Goal: Task Accomplishment & Management: Manage account settings

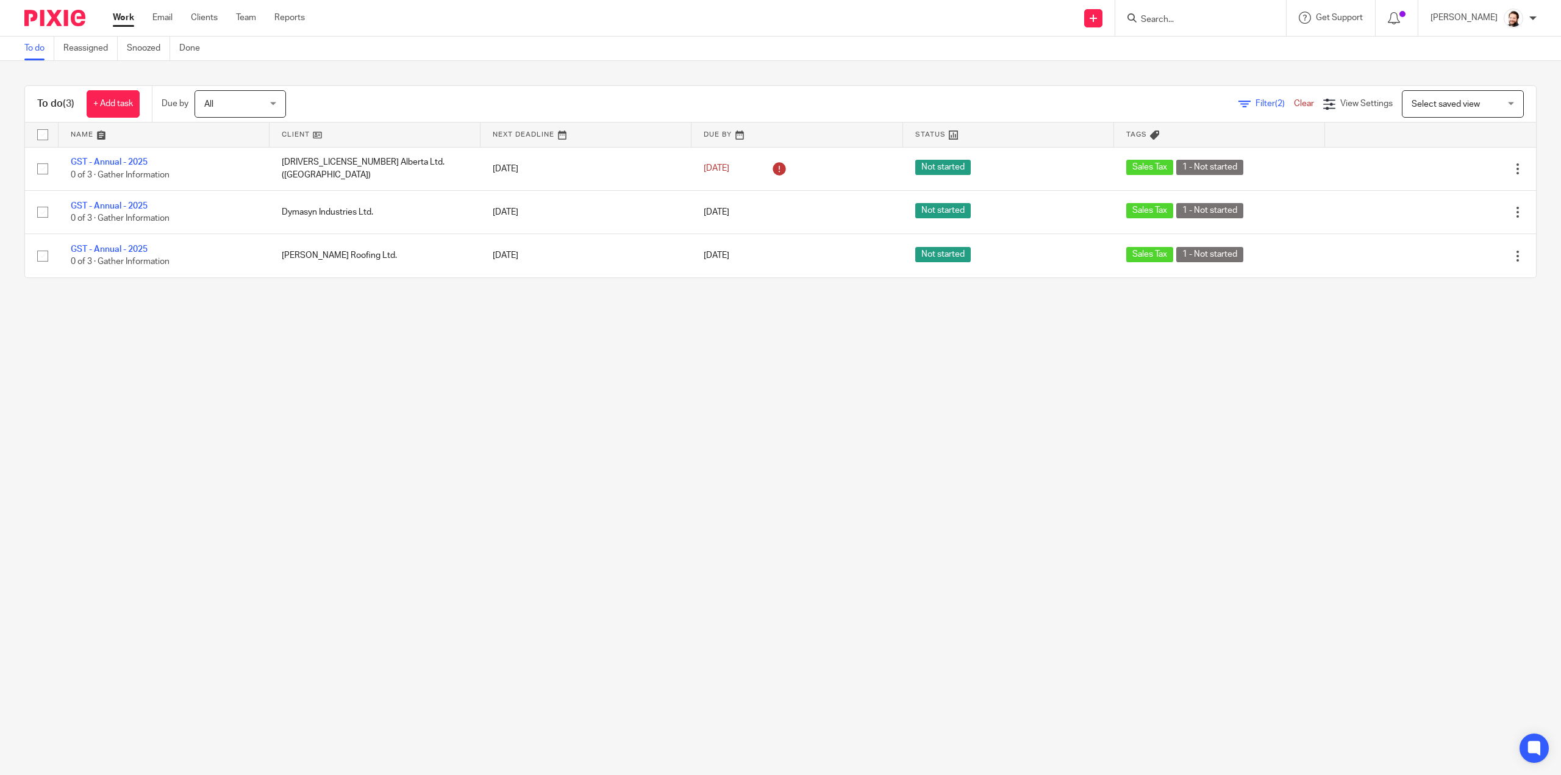
click at [1211, 15] on input "Search" at bounding box center [1195, 20] width 110 height 11
type input "marty"
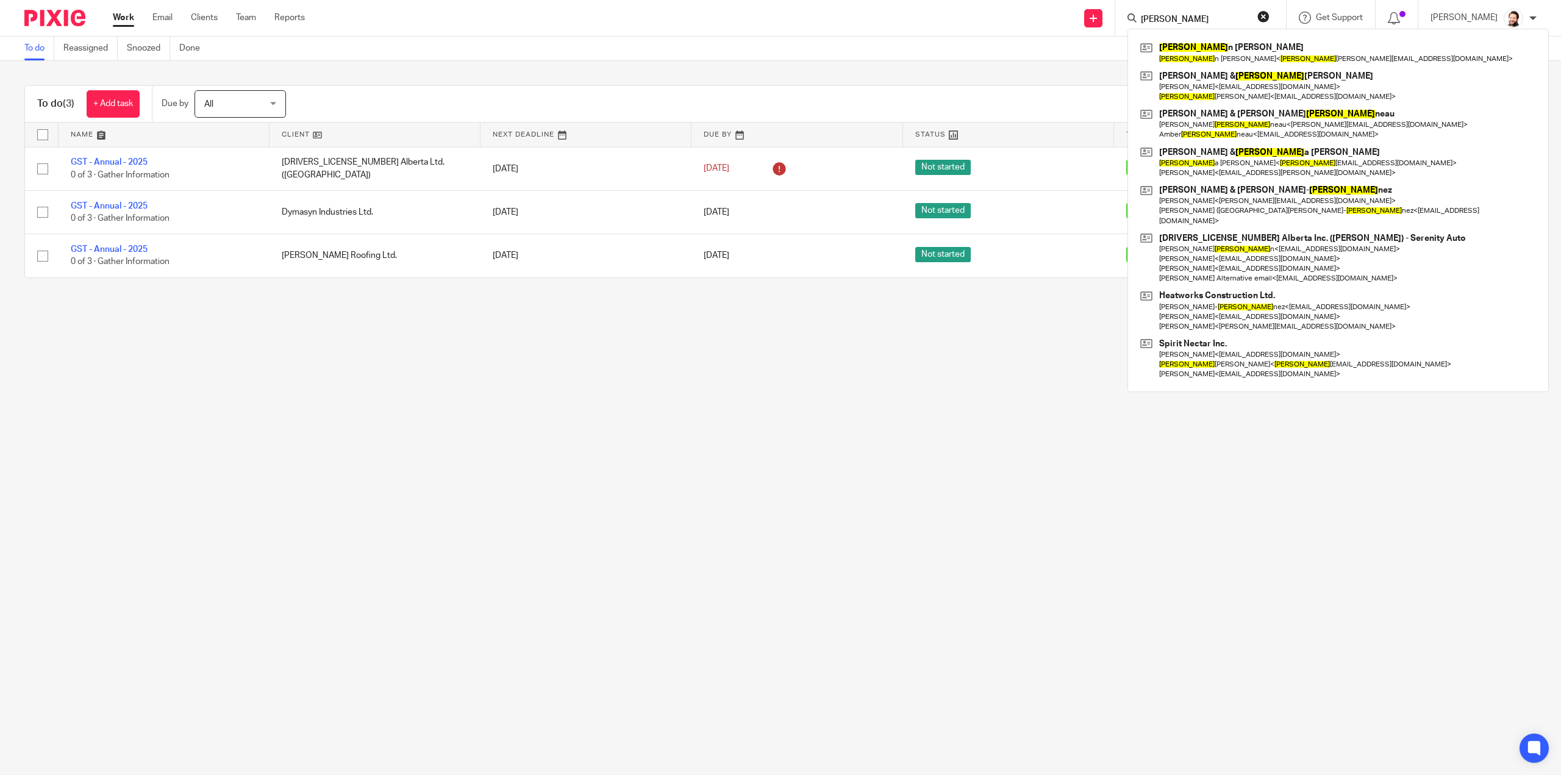
drag, startPoint x: 1225, startPoint y: 15, endPoint x: 1098, endPoint y: 40, distance: 129.2
click at [1098, 39] on body "Work Email Clients Team Reports Work Email Clients Team Reports Settings Send n…" at bounding box center [780, 387] width 1561 height 775
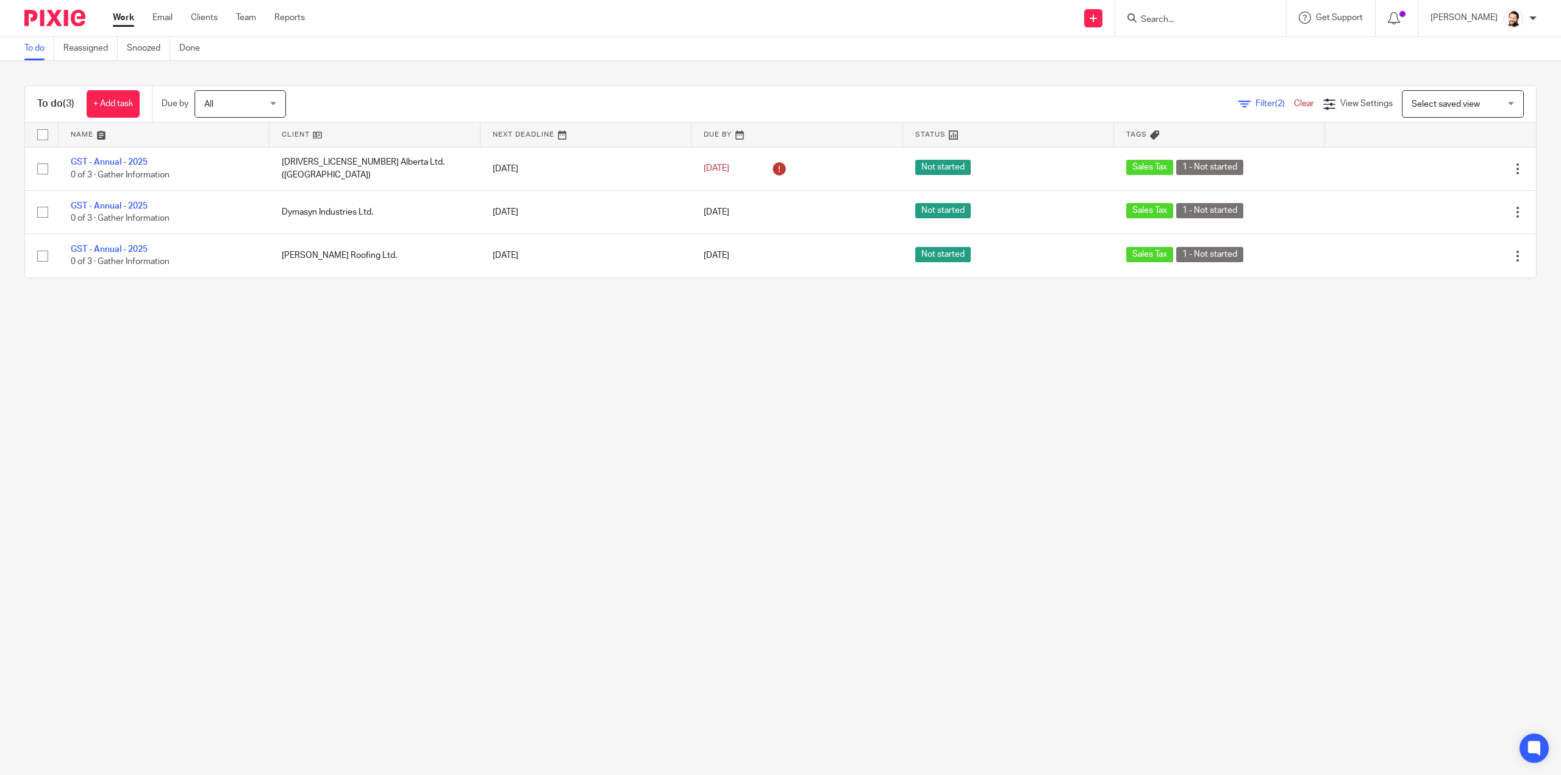
click at [892, 446] on main "To do Reassigned Snoozed Done To do (3) + Add task Due by All All Today Tomorro…" at bounding box center [780, 387] width 1561 height 775
click at [1203, 15] on input "Search" at bounding box center [1195, 20] width 110 height 11
type input "smc"
drag, startPoint x: 1053, startPoint y: 420, endPoint x: 893, endPoint y: 401, distance: 160.9
click at [1053, 418] on main "To do Reassigned Snoozed Done To do (3) + Add task Due by All All Today Tomorro…" at bounding box center [780, 387] width 1561 height 775
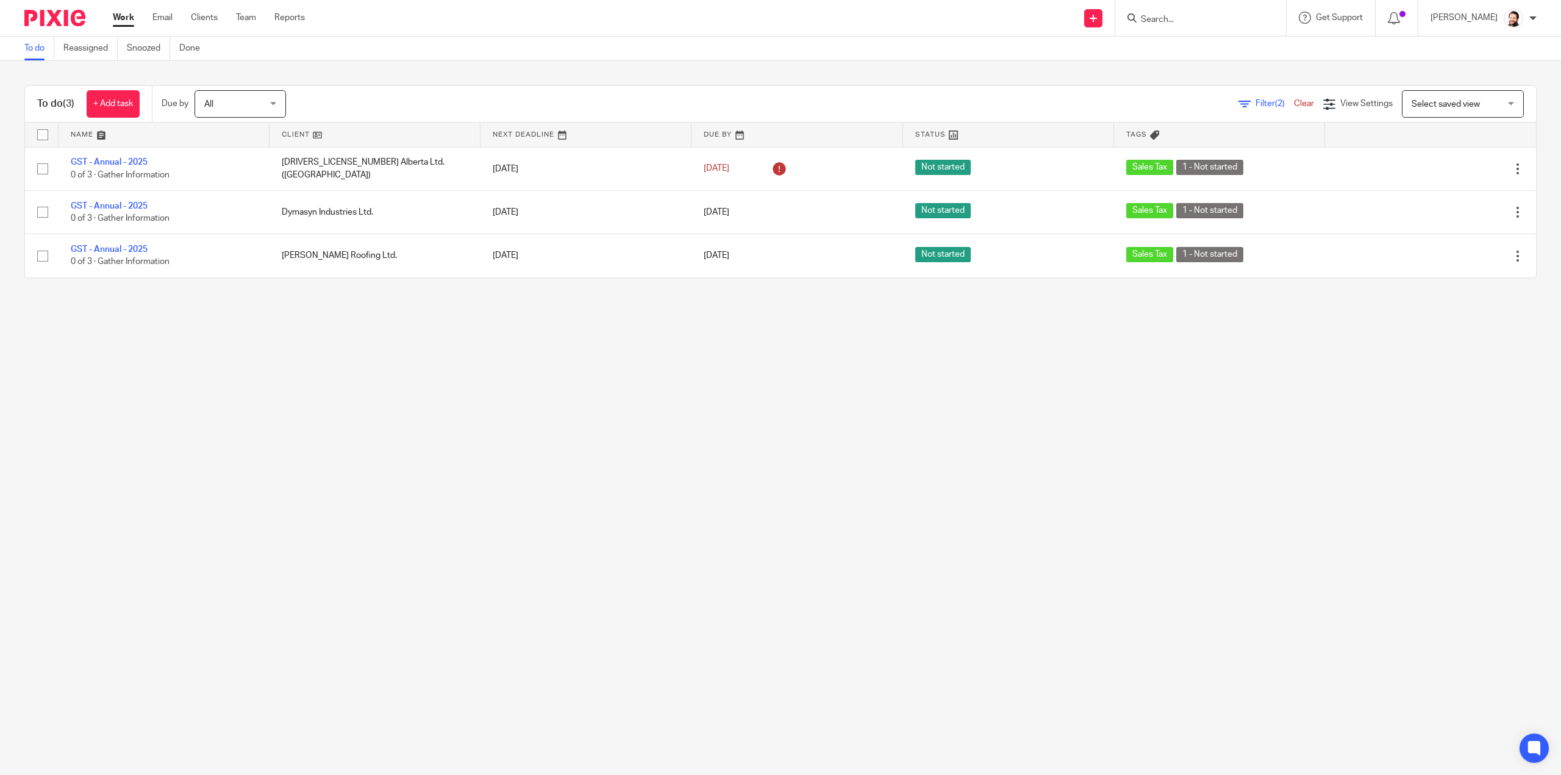
click at [122, 14] on link "Work" at bounding box center [123, 18] width 21 height 12
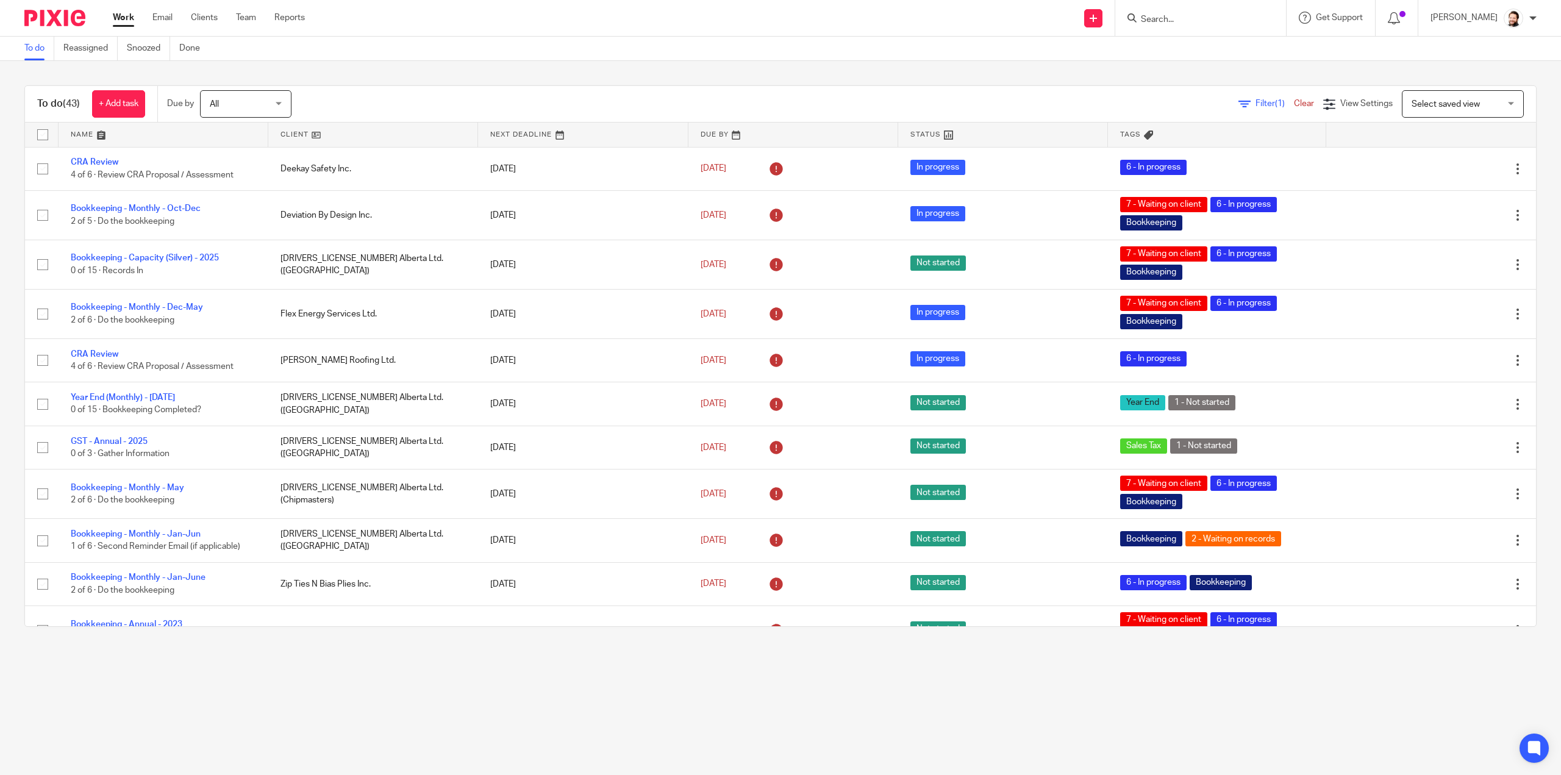
click at [1256, 104] on span "Filter (1)" at bounding box center [1275, 103] width 38 height 9
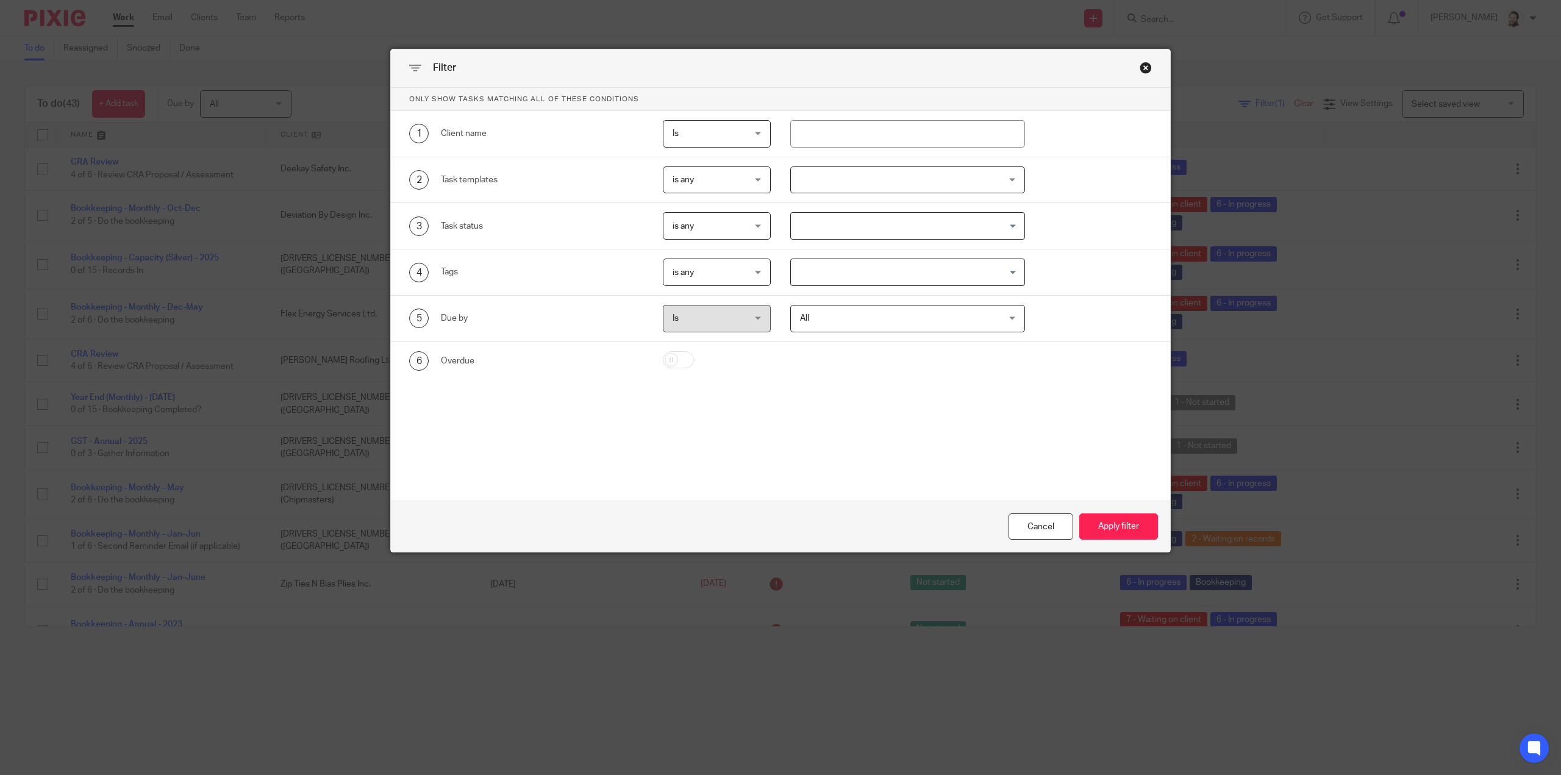
click at [864, 190] on div at bounding box center [907, 179] width 235 height 27
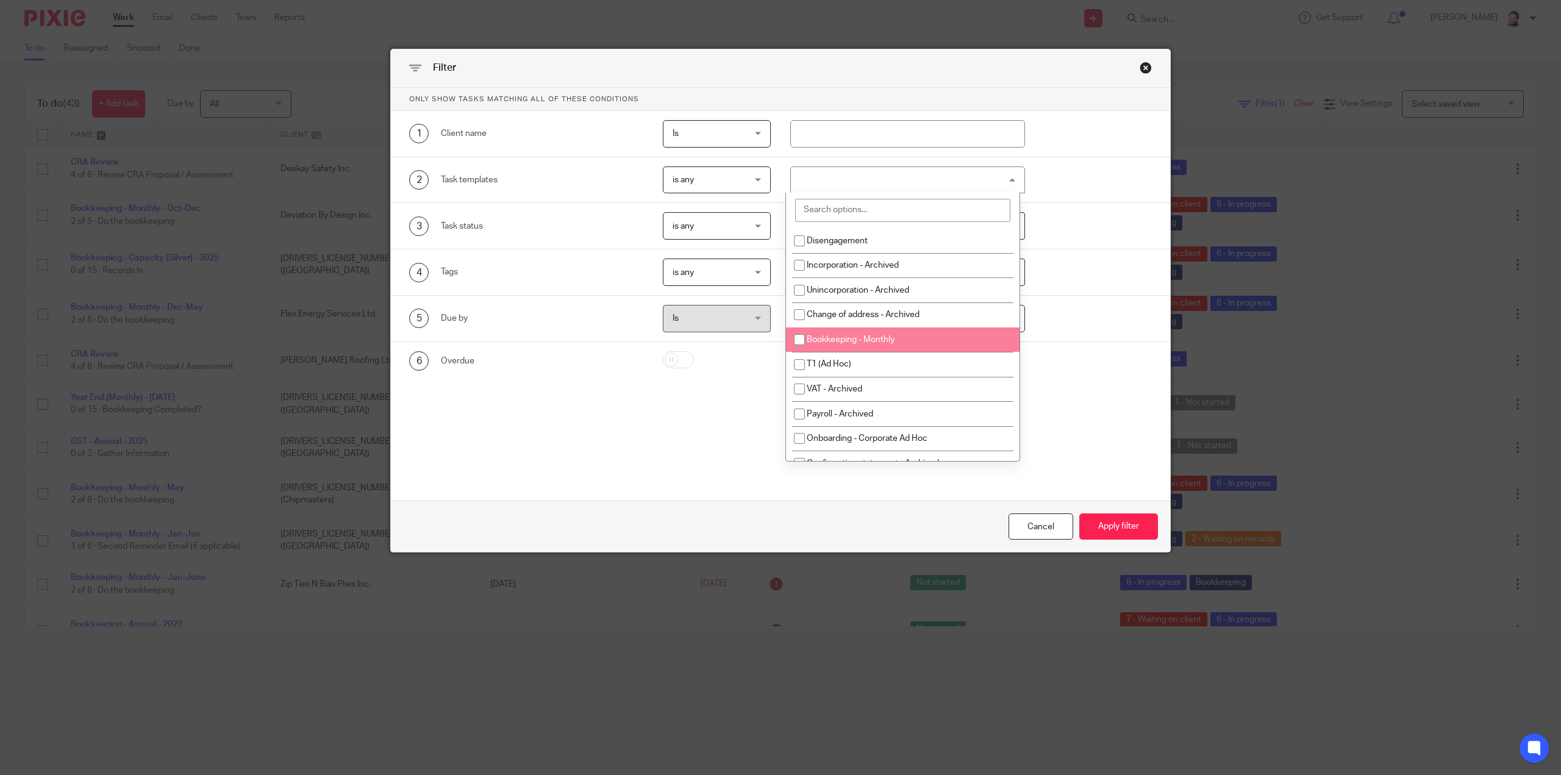
click at [861, 340] on span "Bookkeeping - Monthly" at bounding box center [851, 339] width 88 height 9
checkbox input "true"
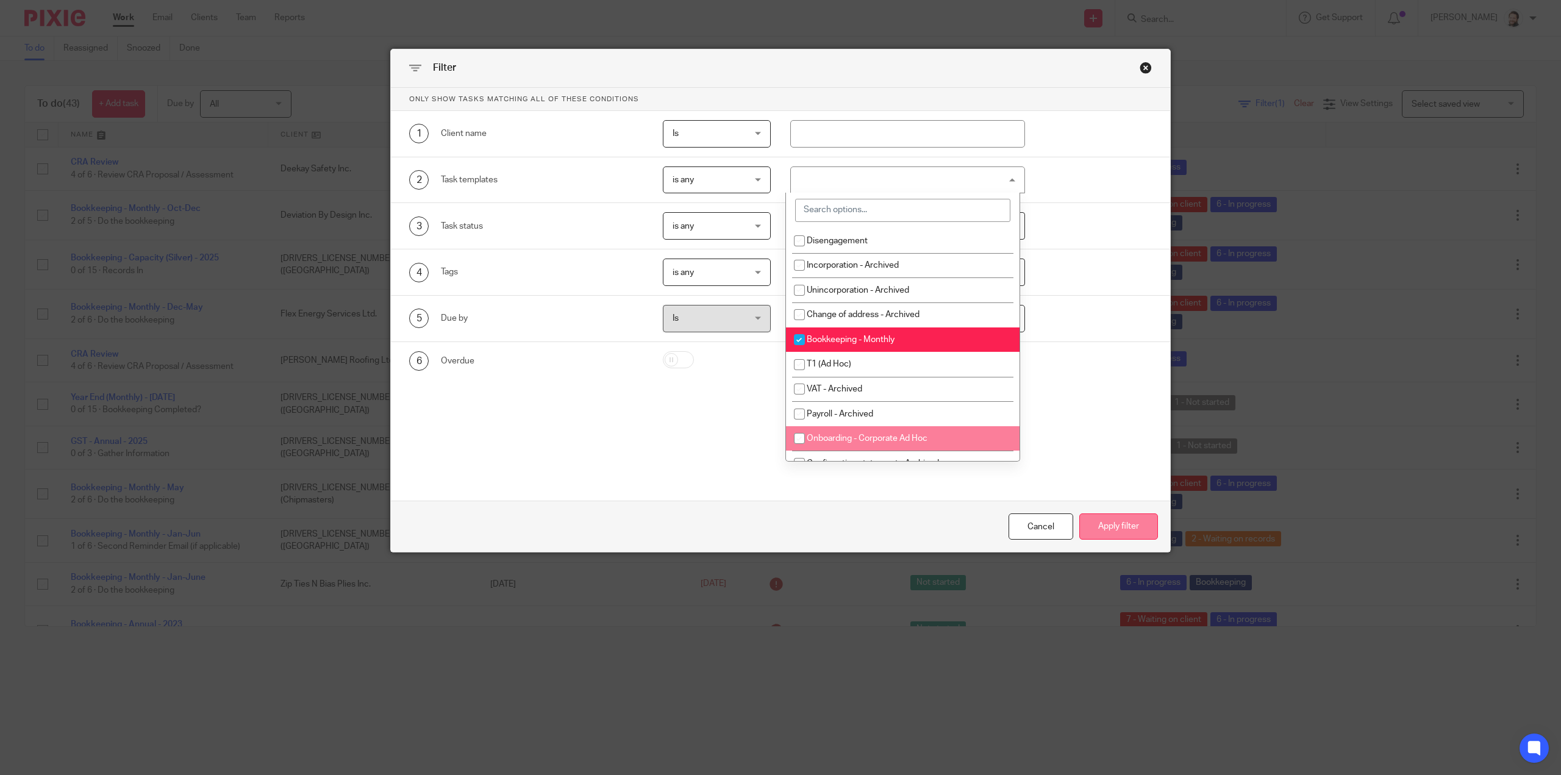
click at [1100, 526] on button "Apply filter" at bounding box center [1118, 526] width 79 height 26
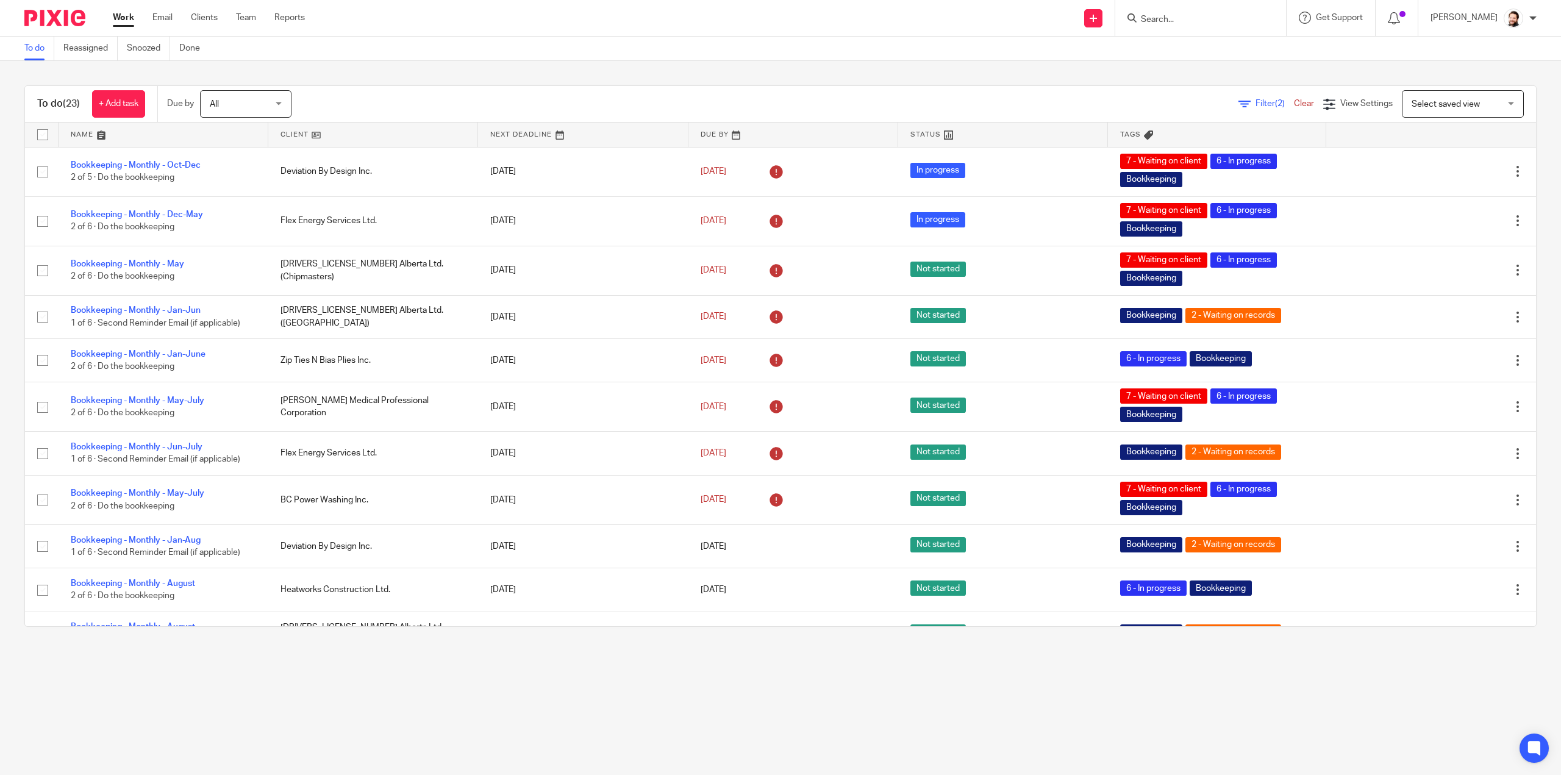
click at [287, 140] on link at bounding box center [373, 135] width 210 height 24
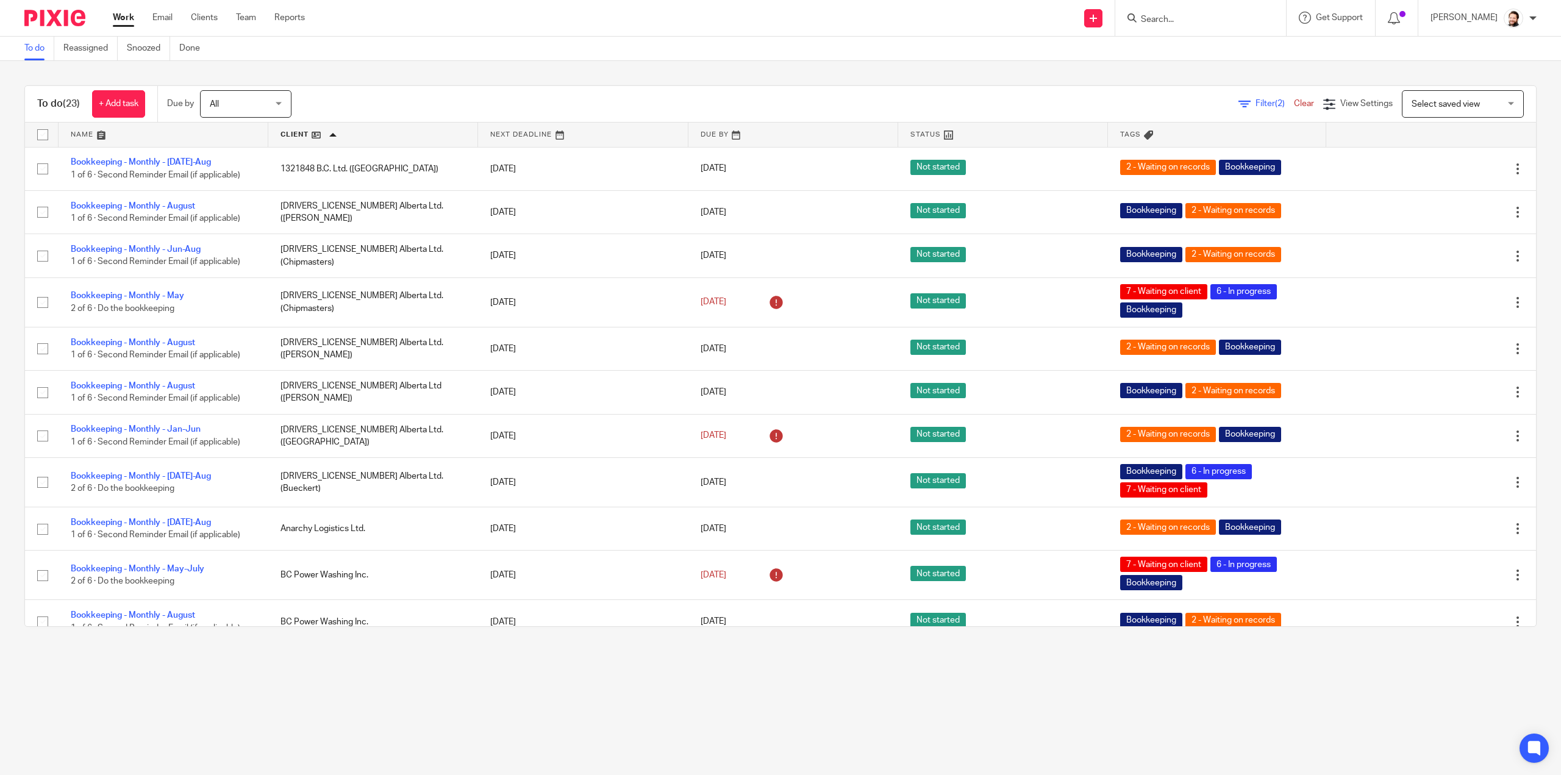
drag, startPoint x: 1189, startPoint y: 9, endPoint x: 1179, endPoint y: 20, distance: 14.3
click at [1189, 10] on div at bounding box center [1200, 18] width 171 height 36
click at [1179, 21] on input "Search" at bounding box center [1195, 20] width 110 height 11
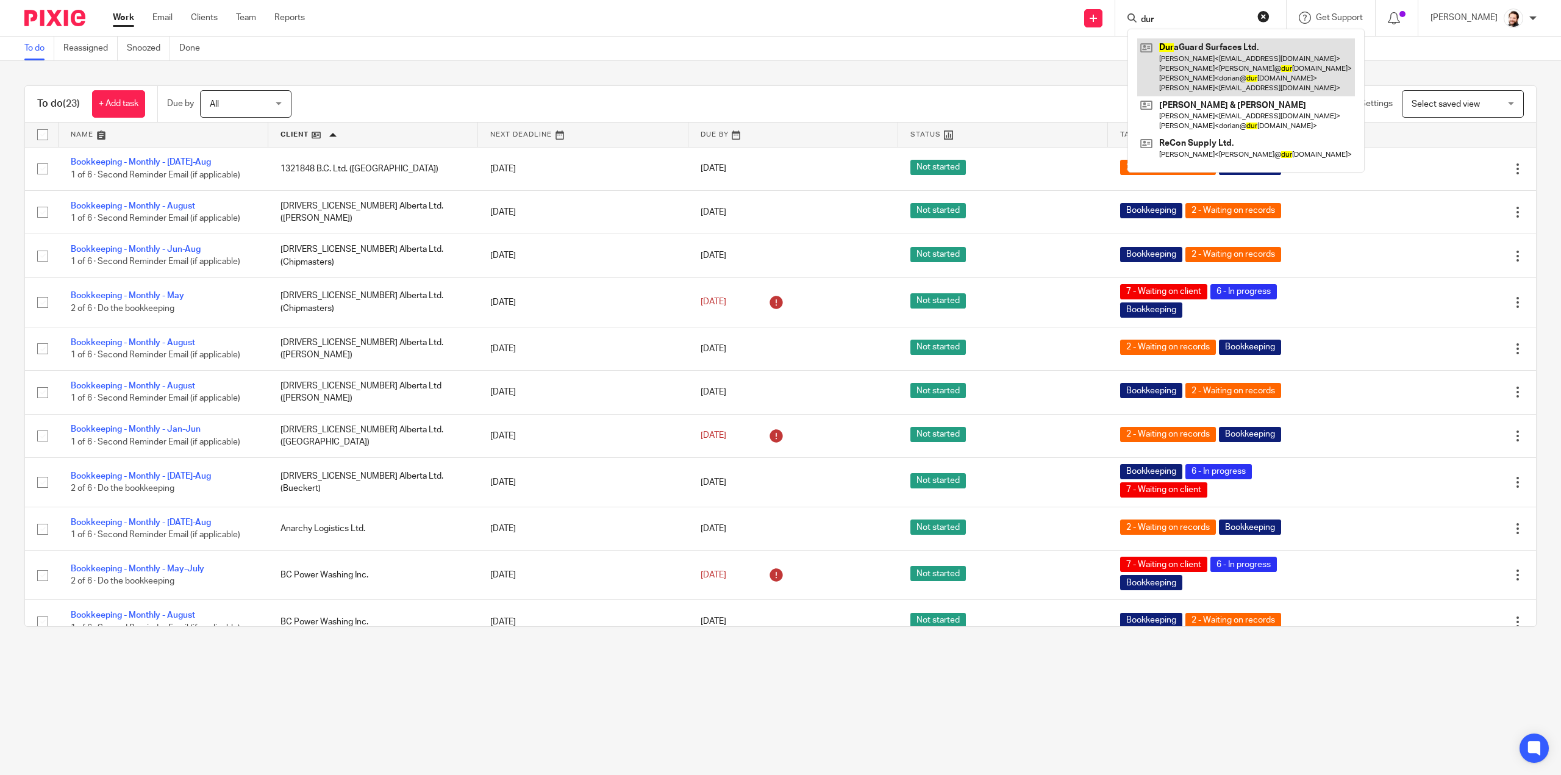
type input "dur"
click at [1191, 66] on link at bounding box center [1246, 67] width 218 height 58
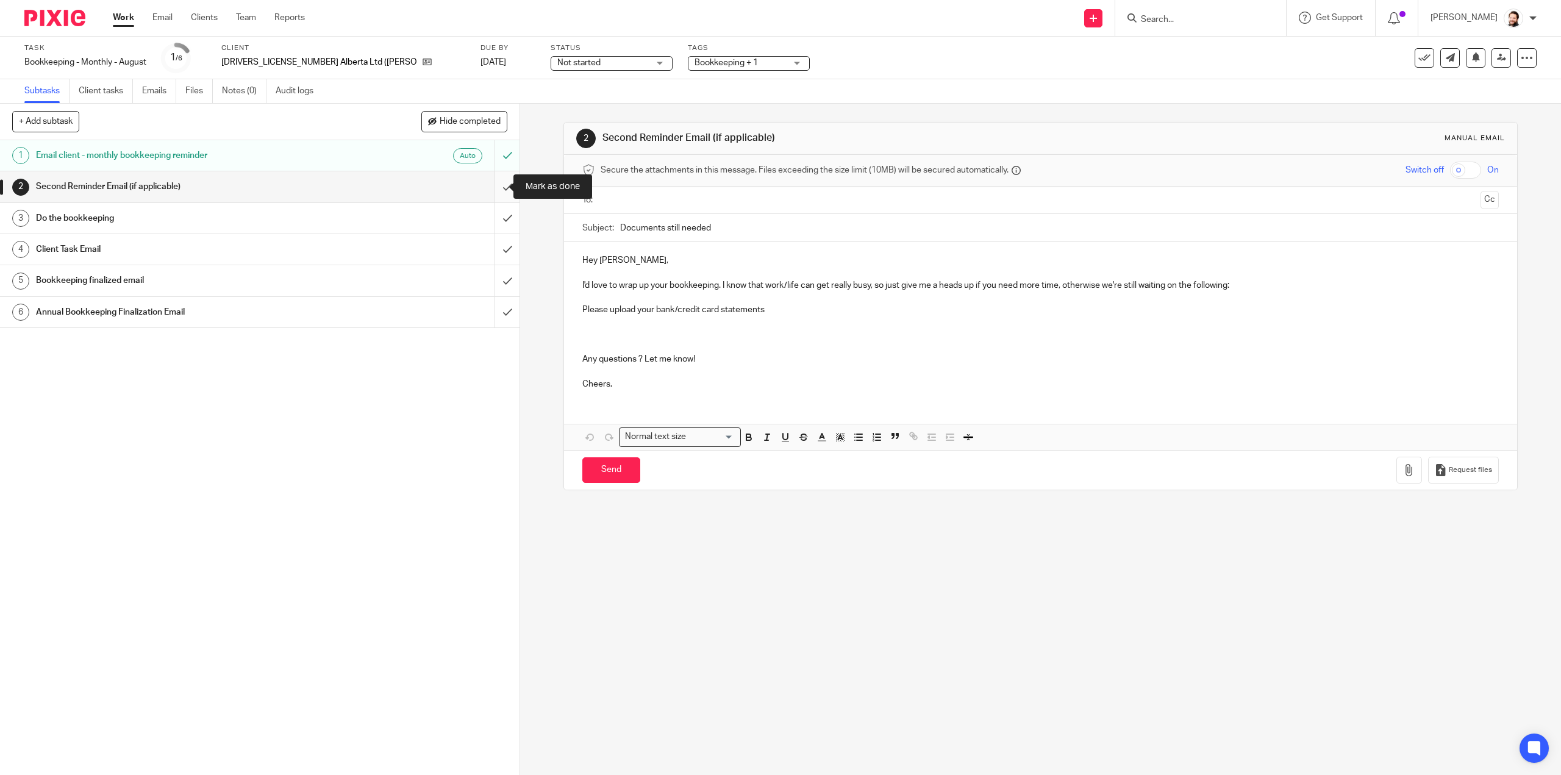
click at [498, 188] on input "submit" at bounding box center [260, 186] width 520 height 30
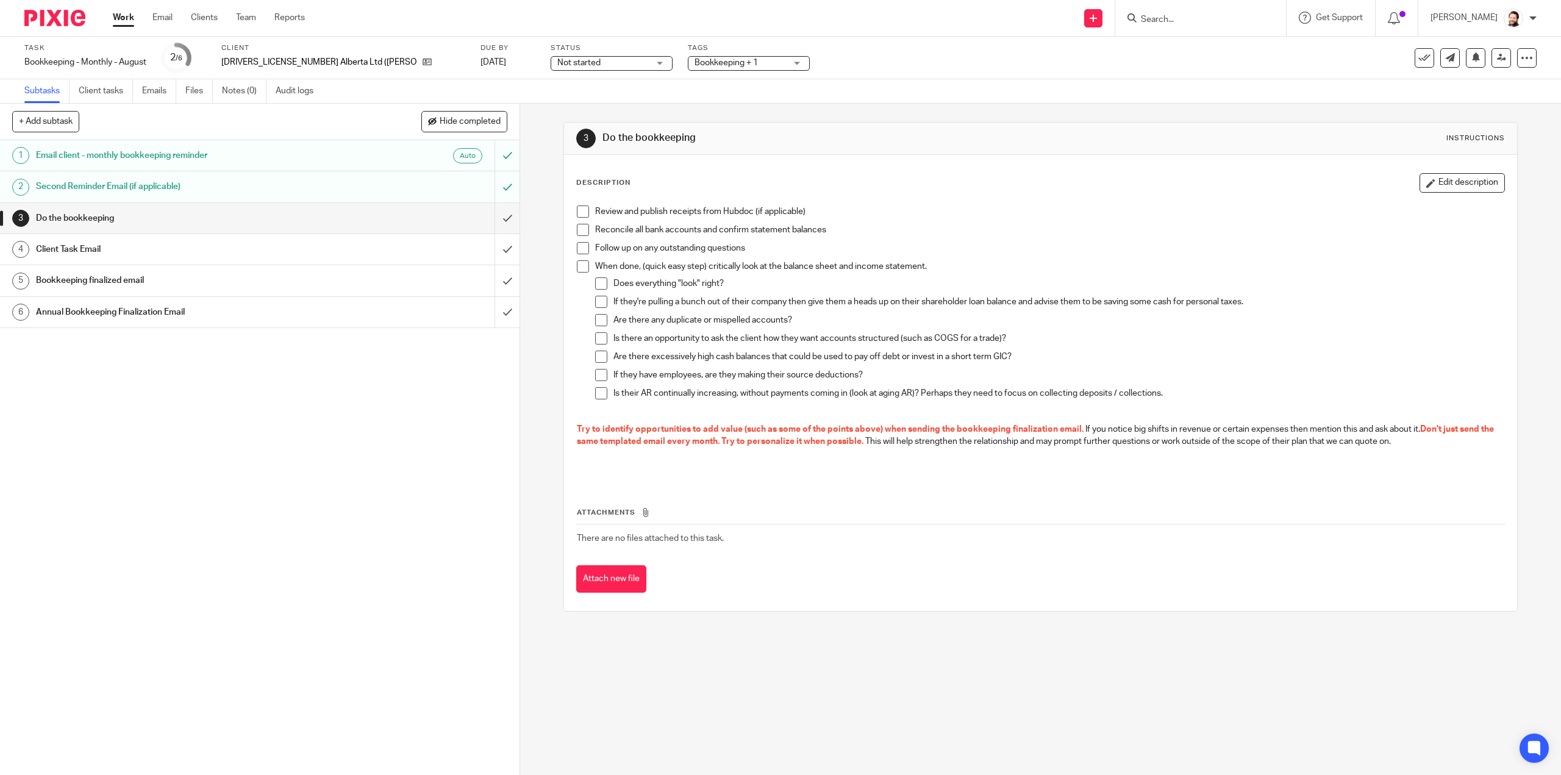
click at [695, 61] on span "Bookkeeping + 1" at bounding box center [740, 63] width 91 height 13
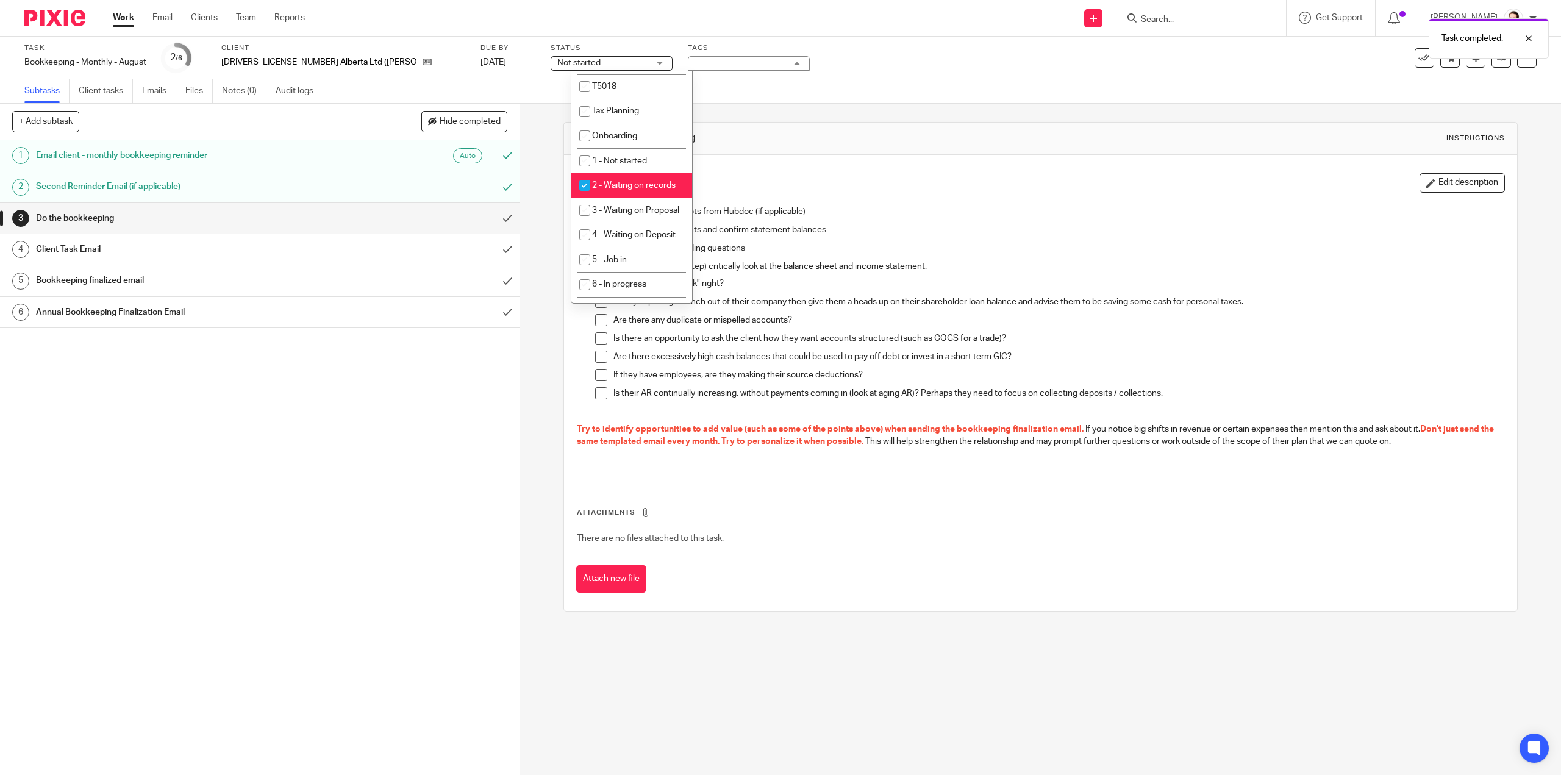
click at [623, 176] on li "2 - Waiting on records" at bounding box center [631, 185] width 121 height 25
checkbox input "false"
click at [643, 121] on span "6 - In progress" at bounding box center [619, 116] width 54 height 9
checkbox input "true"
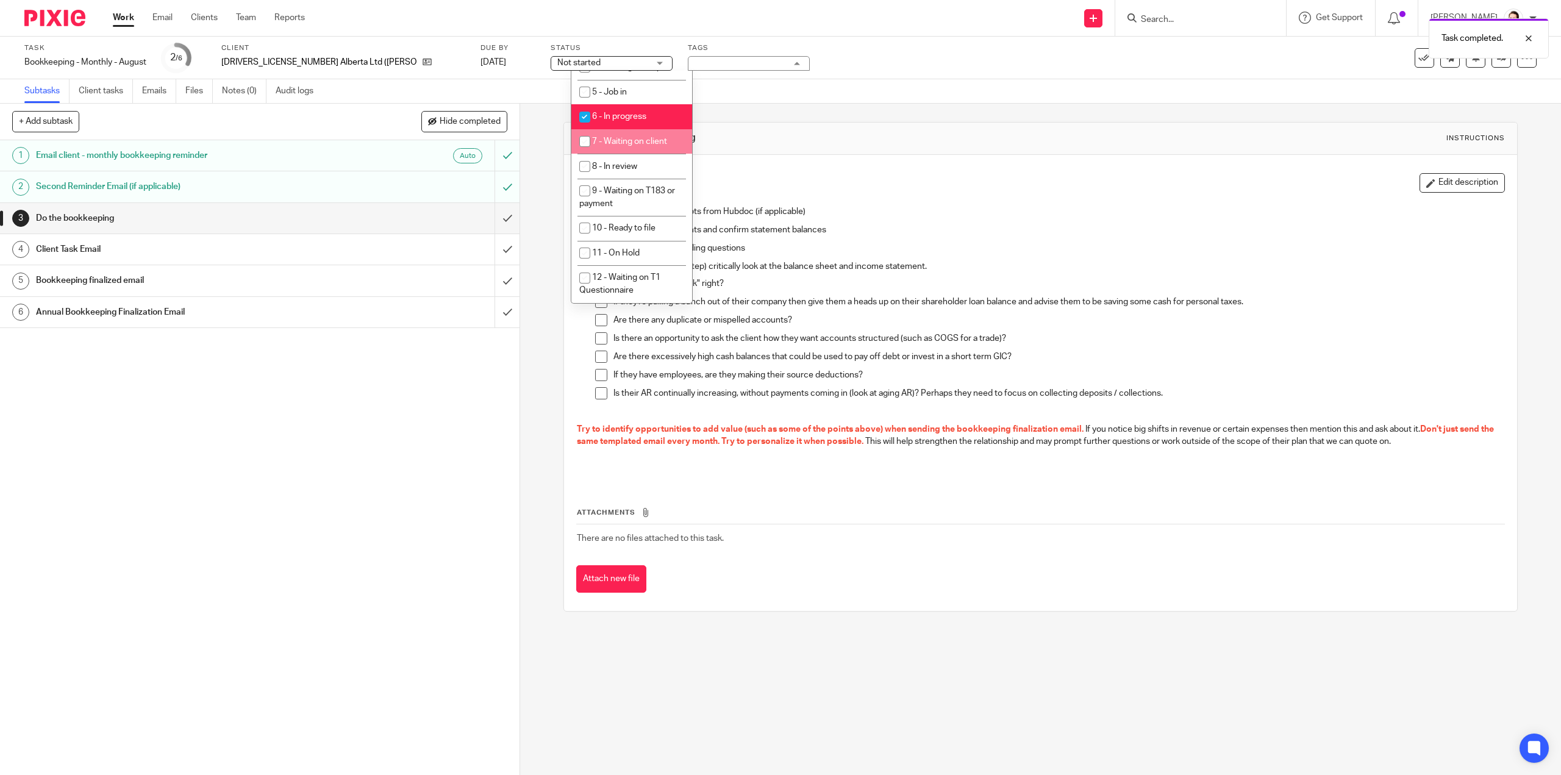
click at [632, 154] on li "7 - Waiting on client" at bounding box center [631, 141] width 121 height 25
checkbox input "true"
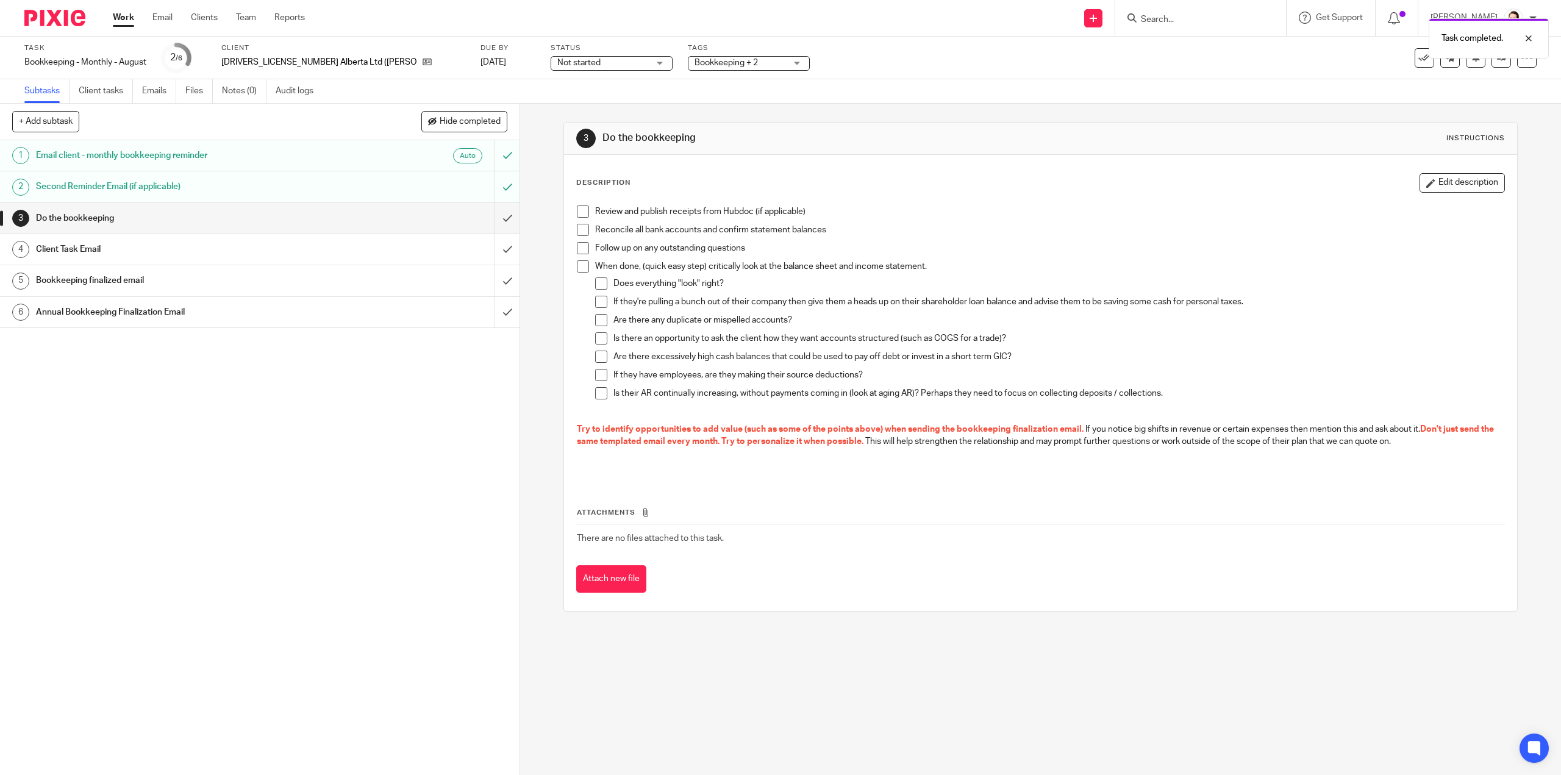
drag, startPoint x: 298, startPoint y: 536, endPoint x: 461, endPoint y: 413, distance: 204.3
click at [298, 535] on div "1 Email client - monthly bookkeeping reminder Auto 2 Second Reminder Email (if …" at bounding box center [260, 457] width 520 height 635
click at [582, 210] on span at bounding box center [583, 212] width 12 height 12
click at [579, 245] on span at bounding box center [583, 248] width 12 height 12
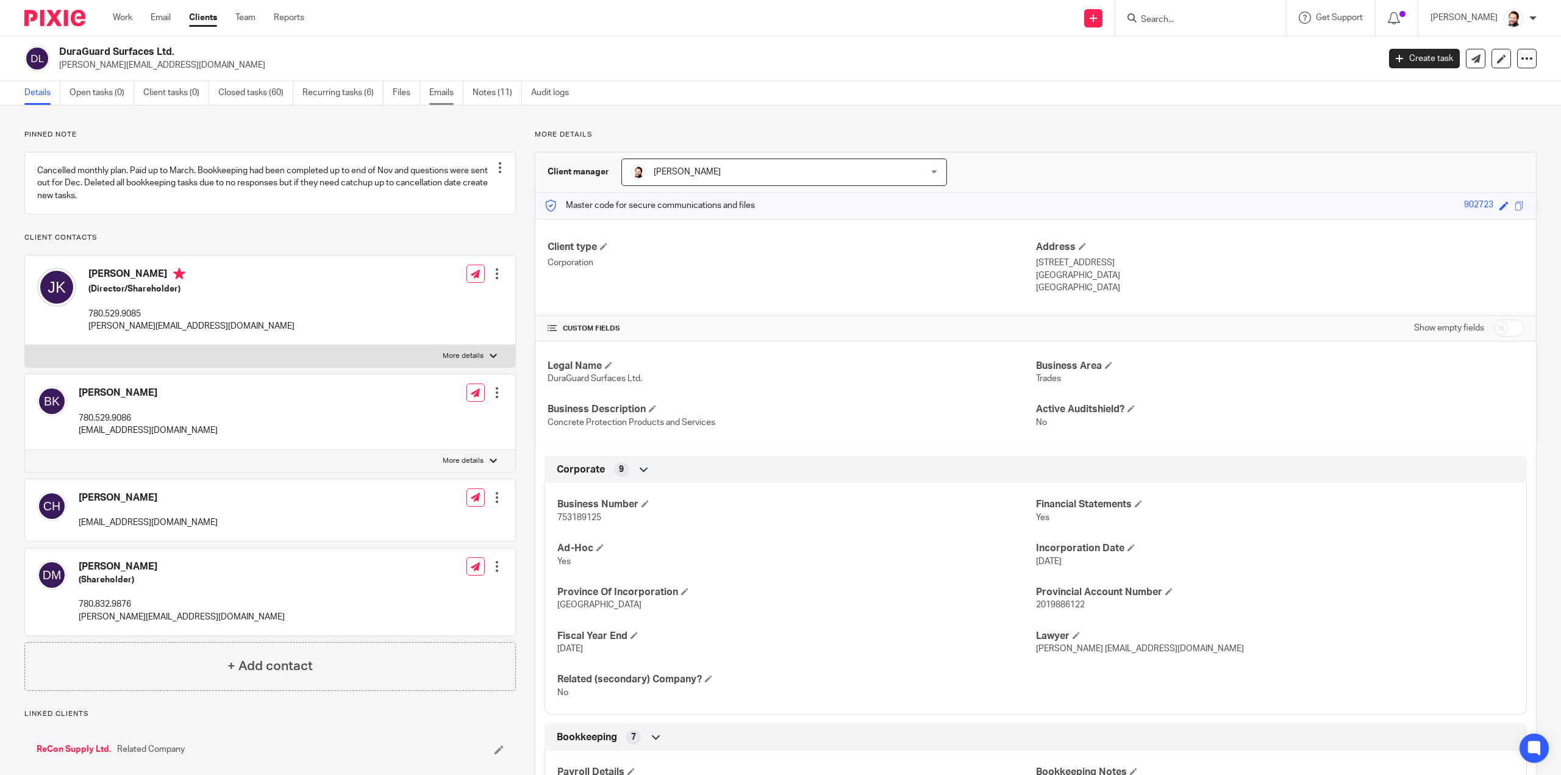
click at [434, 91] on link "Emails" at bounding box center [446, 93] width 34 height 24
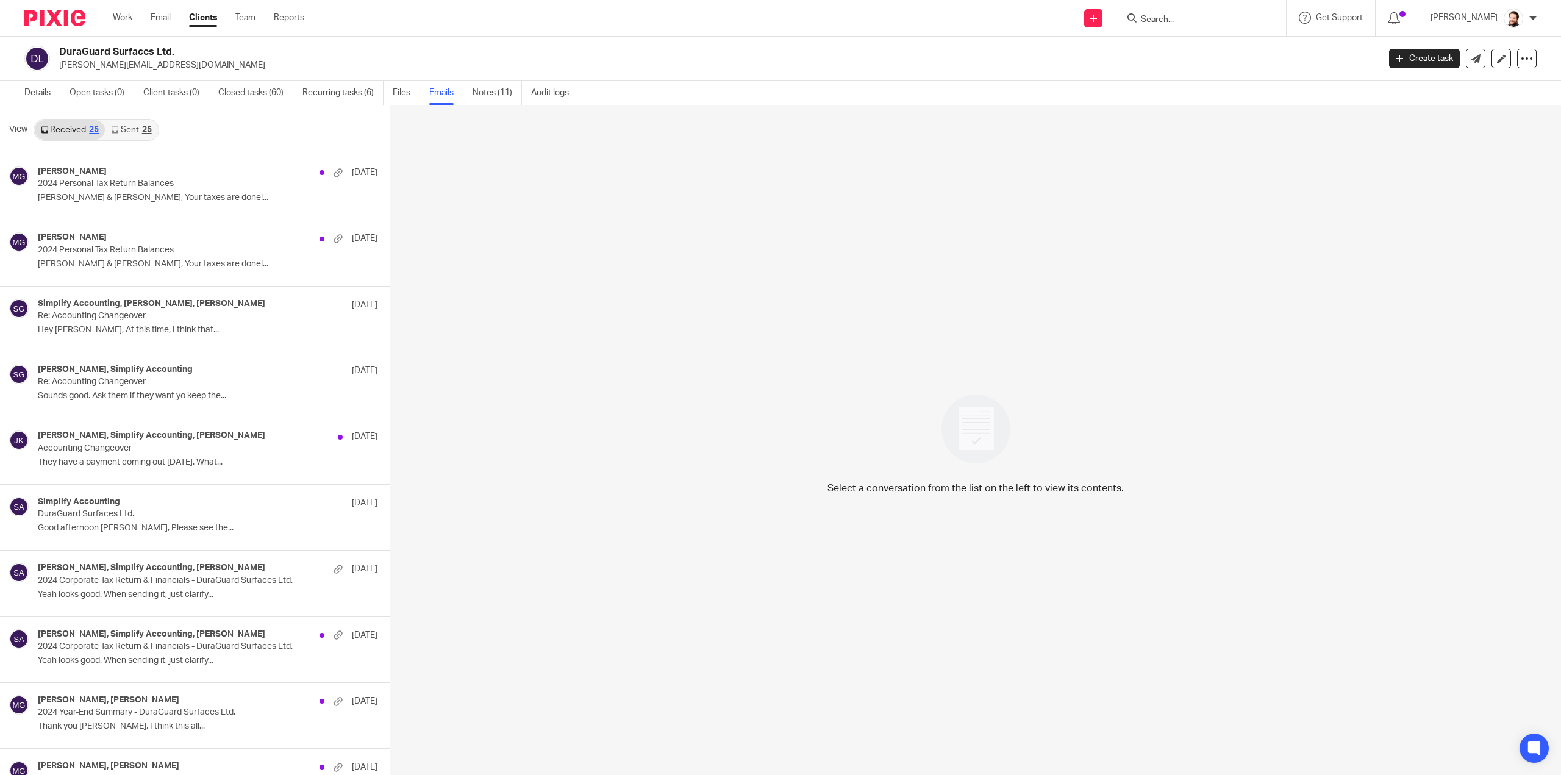
click at [98, 126] on div "25" at bounding box center [94, 130] width 10 height 9
click at [131, 121] on link "Sent 25" at bounding box center [131, 130] width 52 height 20
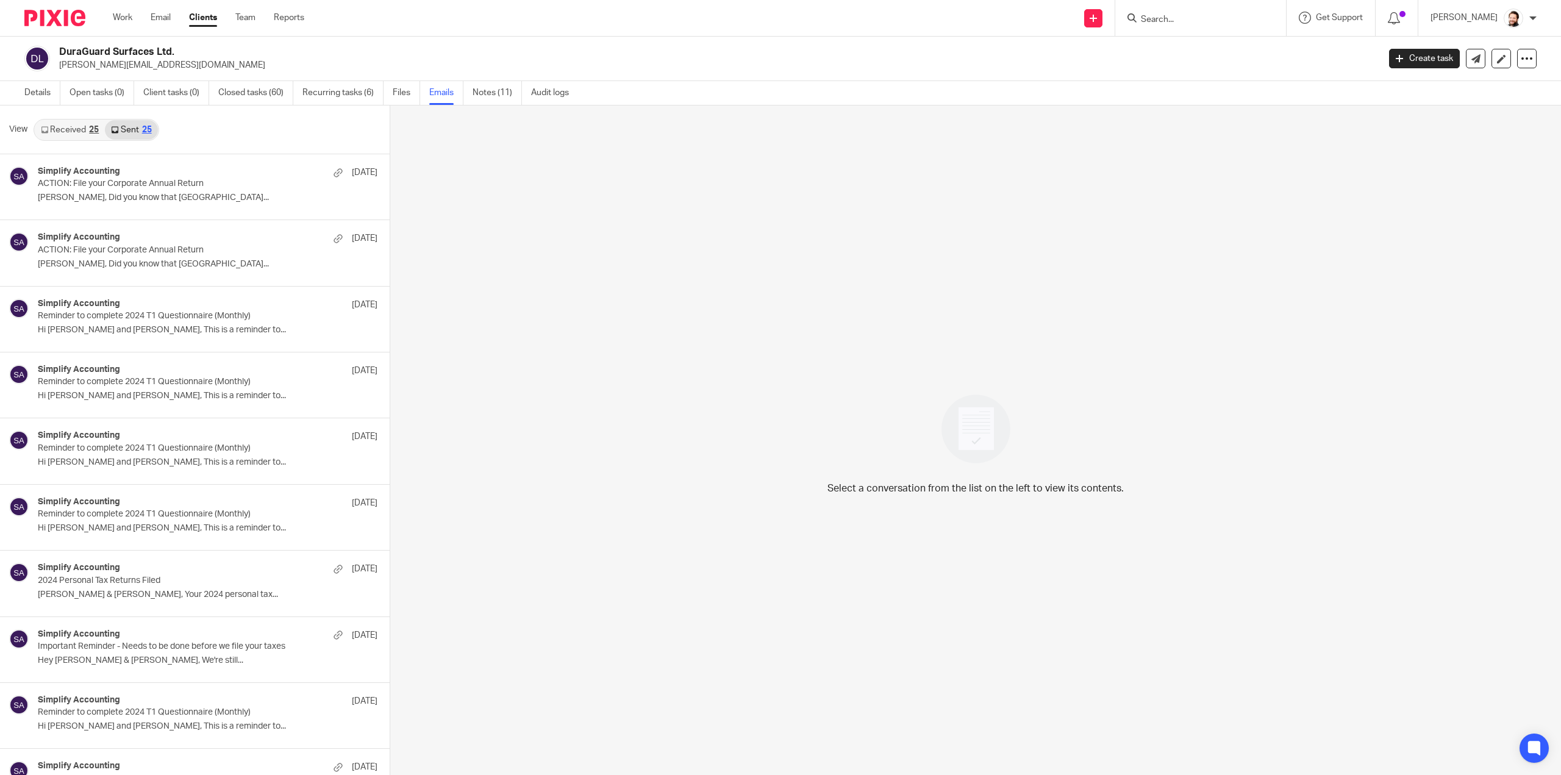
scroll to position [1, 0]
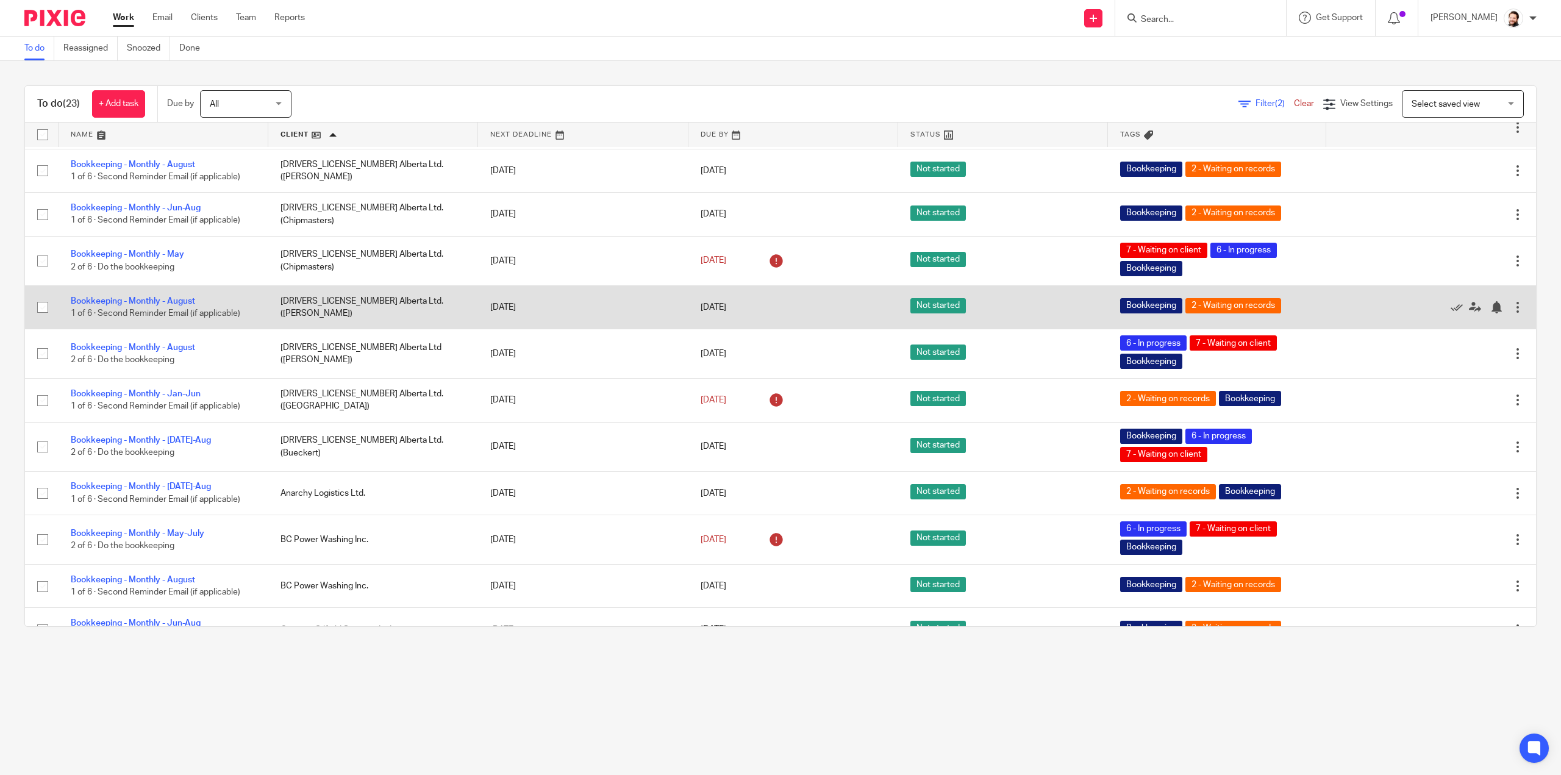
scroll to position [61, 0]
